Goal: Browse casually: Explore the website without a specific task or goal

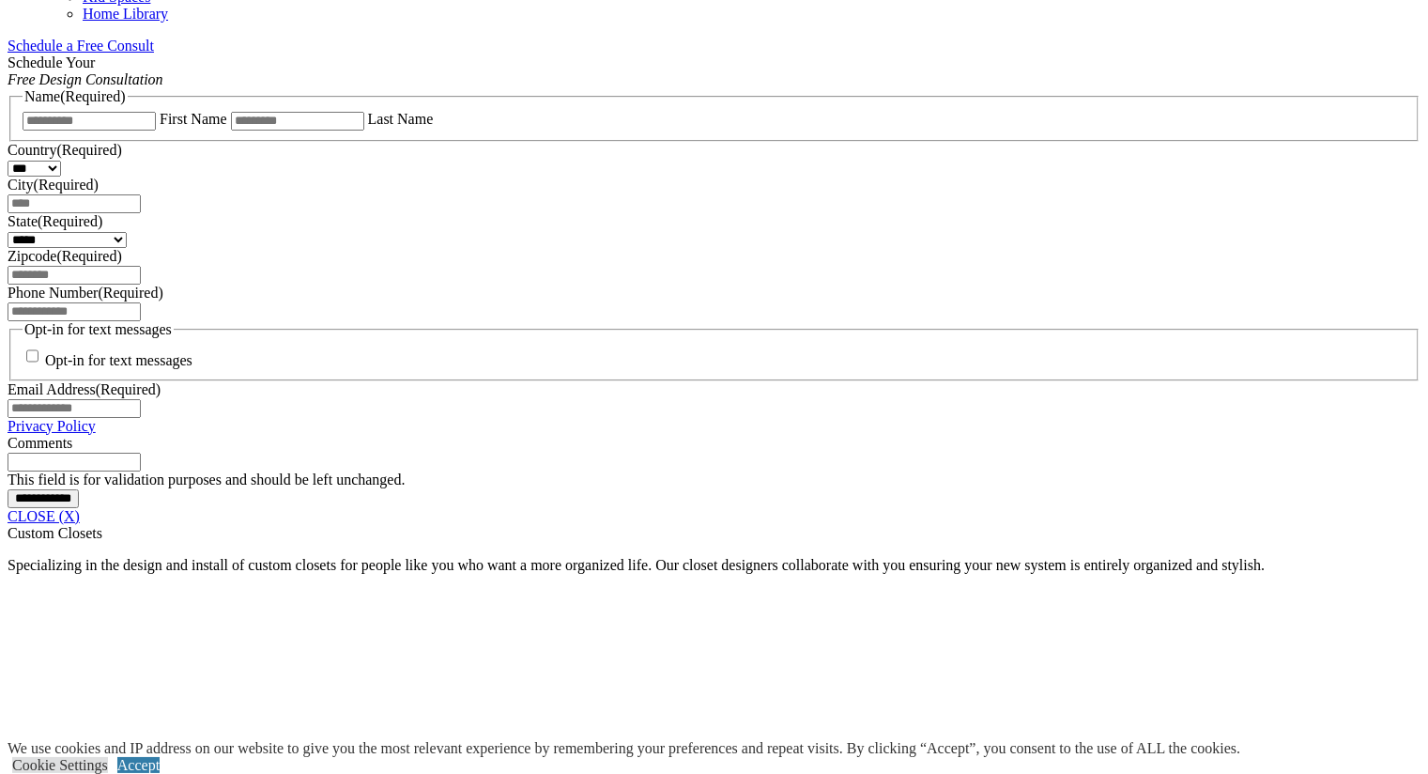
scroll to position [1502, 0]
